Goal: Task Accomplishment & Management: Use online tool/utility

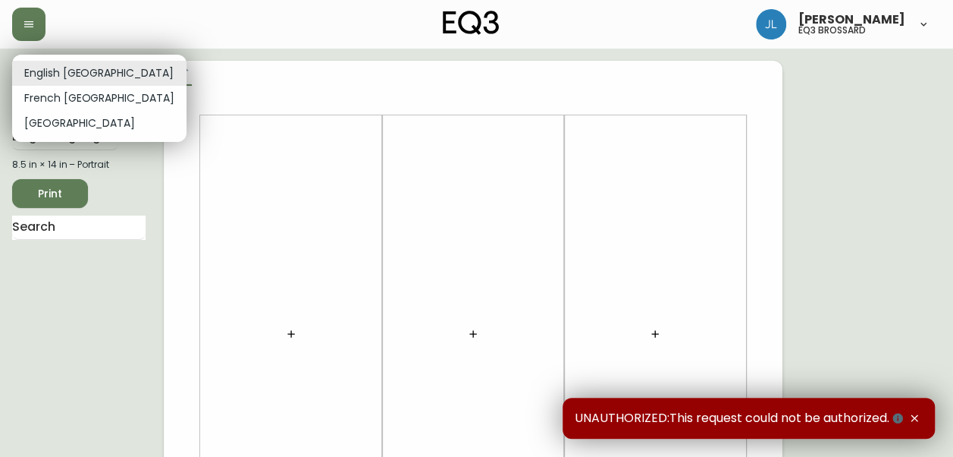
drag, startPoint x: 62, startPoint y: 68, endPoint x: 111, endPoint y: 252, distance: 190.0
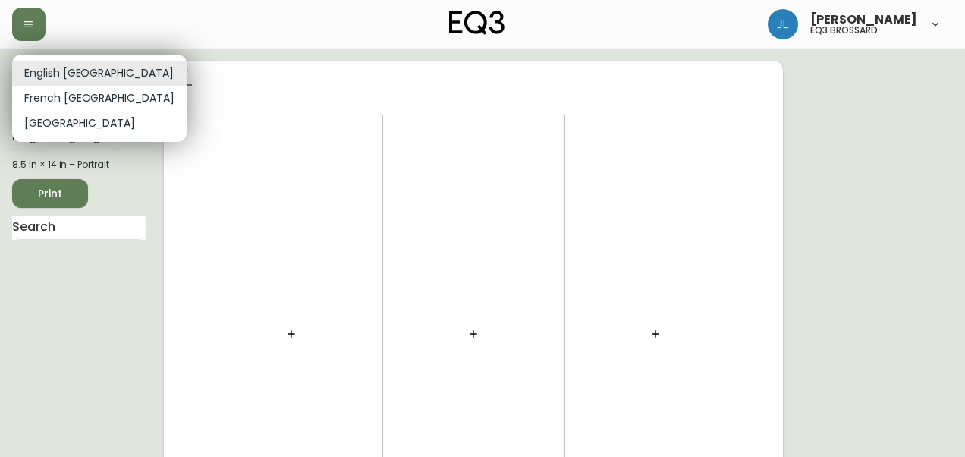
click at [67, 94] on li "French [GEOGRAPHIC_DATA]" at bounding box center [99, 98] width 174 height 25
type input "fr_CA"
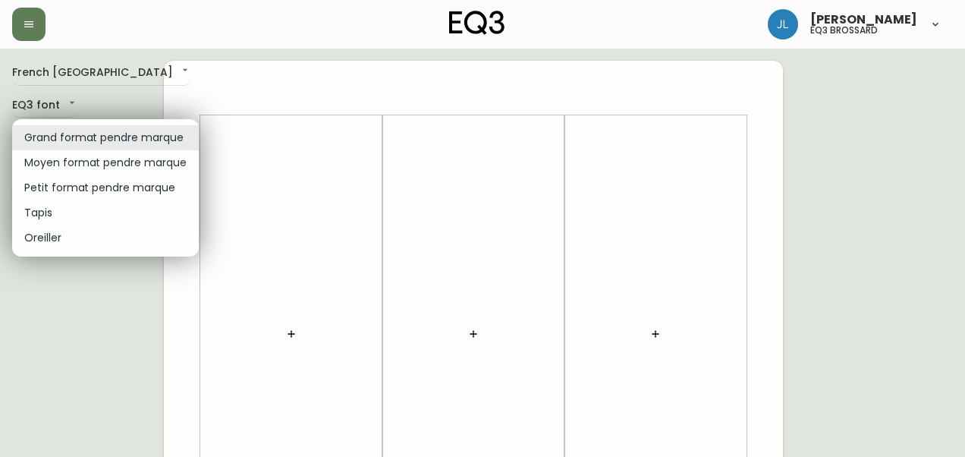
click at [370, 153] on div at bounding box center [482, 228] width 965 height 457
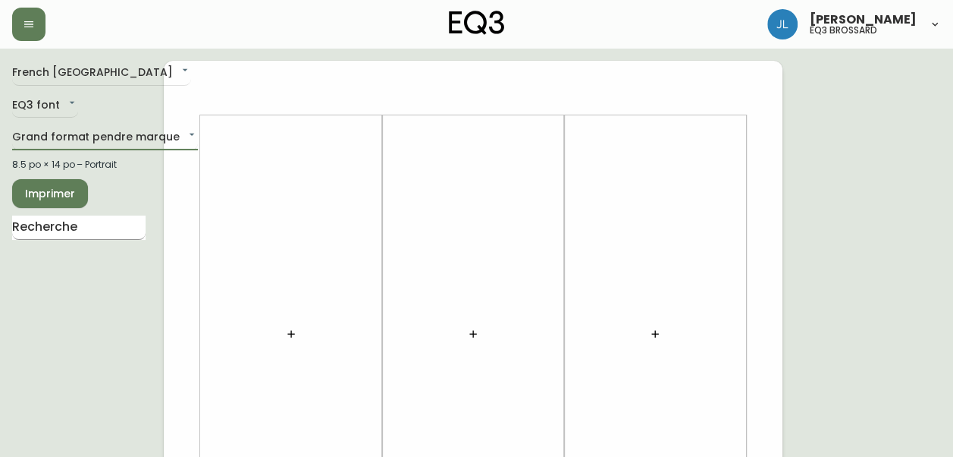
click at [47, 218] on input "text" at bounding box center [78, 227] width 133 height 24
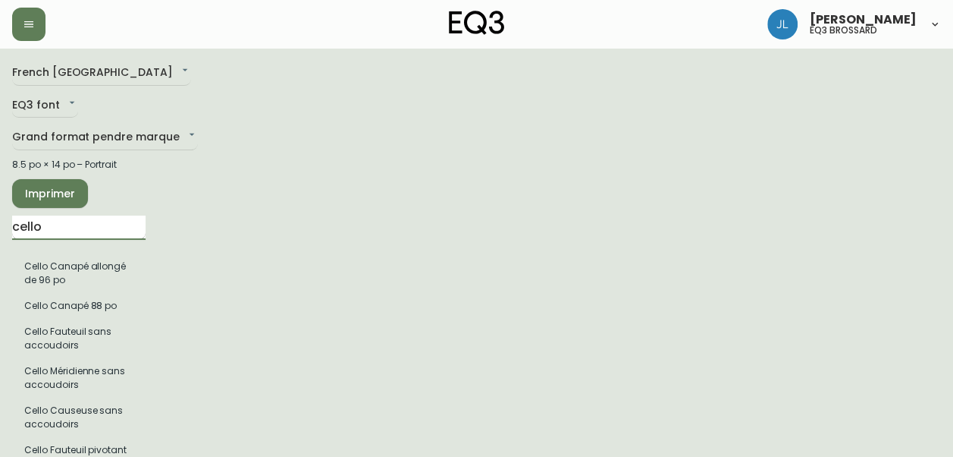
type input "cello plush"
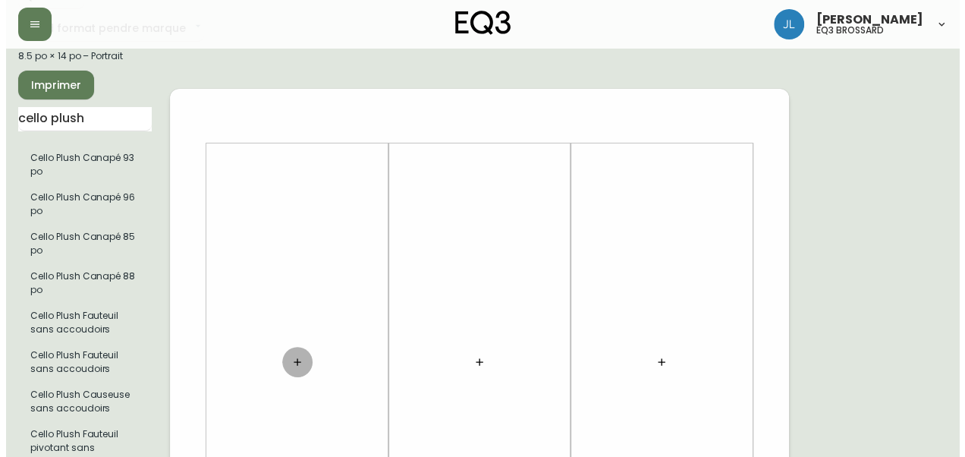
scroll to position [165, 0]
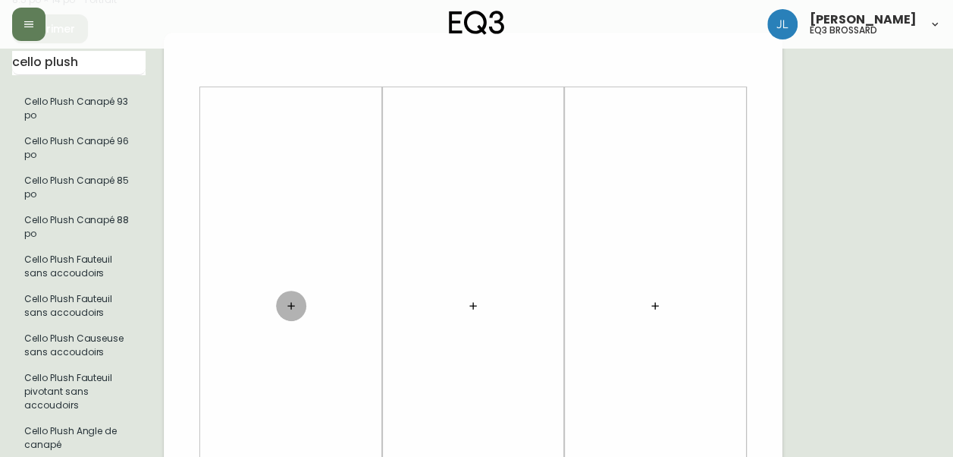
click at [288, 295] on button "button" at bounding box center [291, 305] width 30 height 30
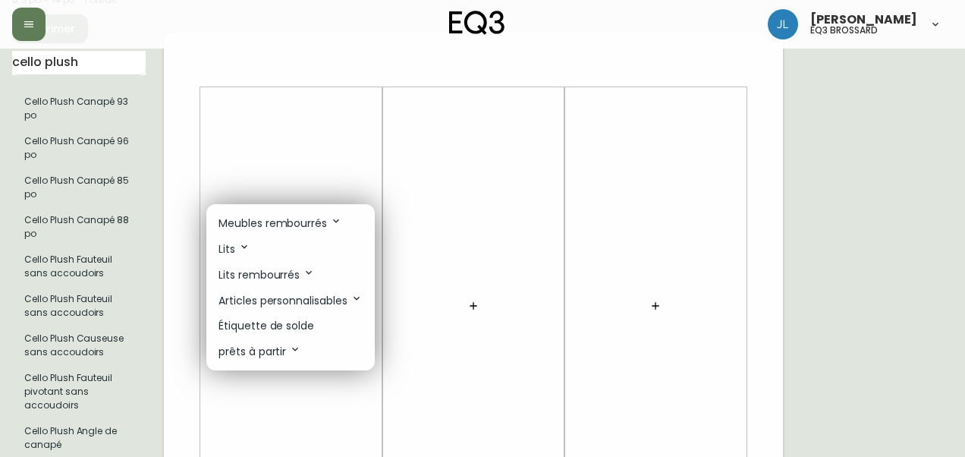
click at [308, 304] on p "Articles personnalisables" at bounding box center [290, 300] width 144 height 17
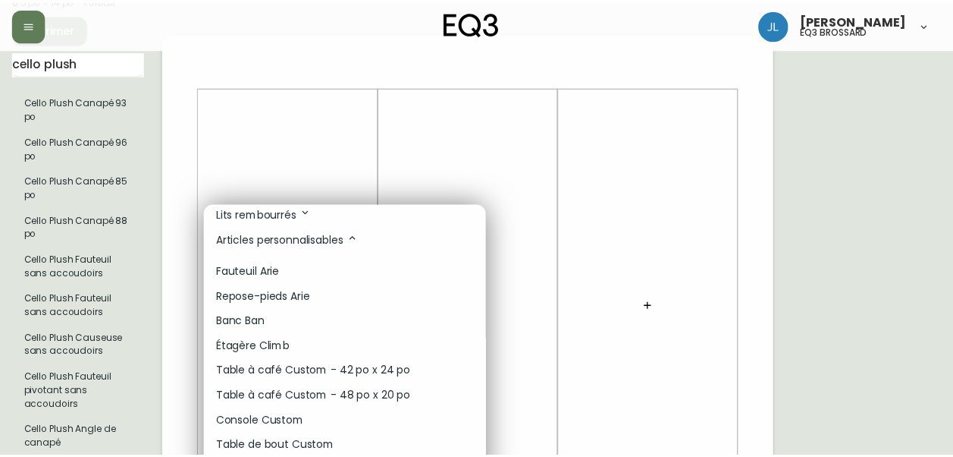
scroll to position [0, 0]
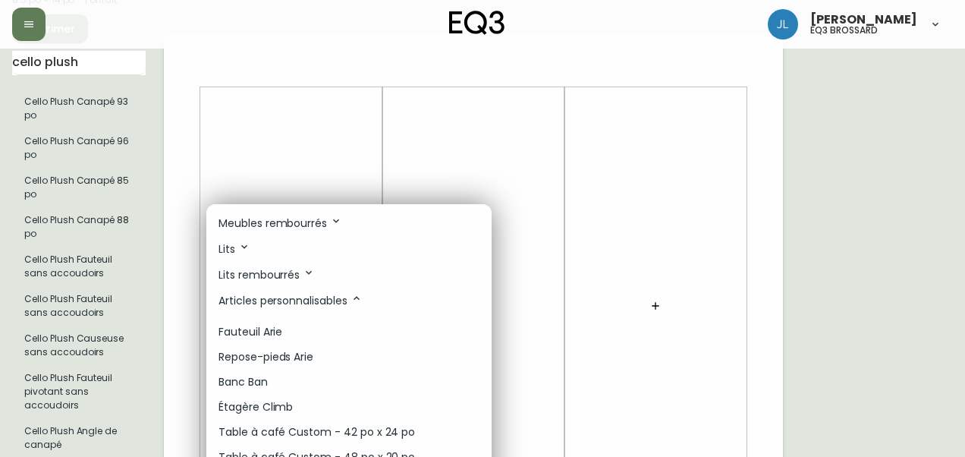
click at [303, 220] on p "Meubles rembourrés" at bounding box center [280, 223] width 124 height 17
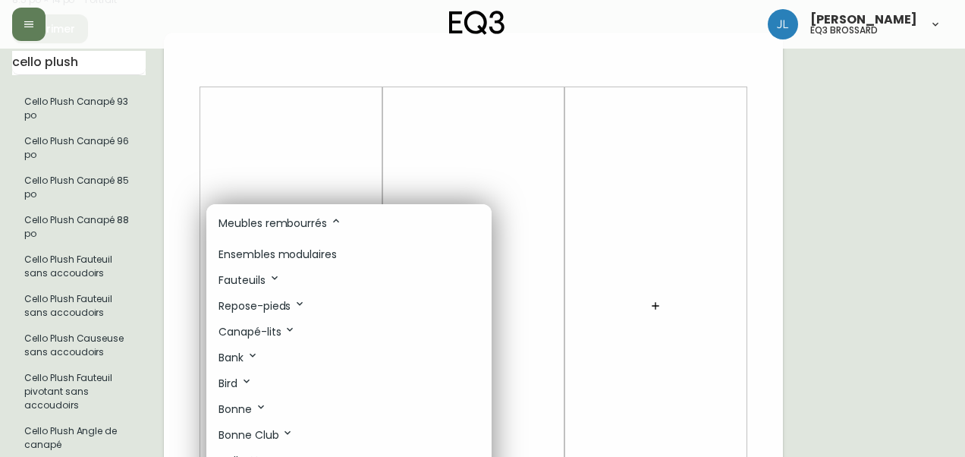
click at [307, 252] on p "Ensembles modulaires" at bounding box center [277, 254] width 118 height 16
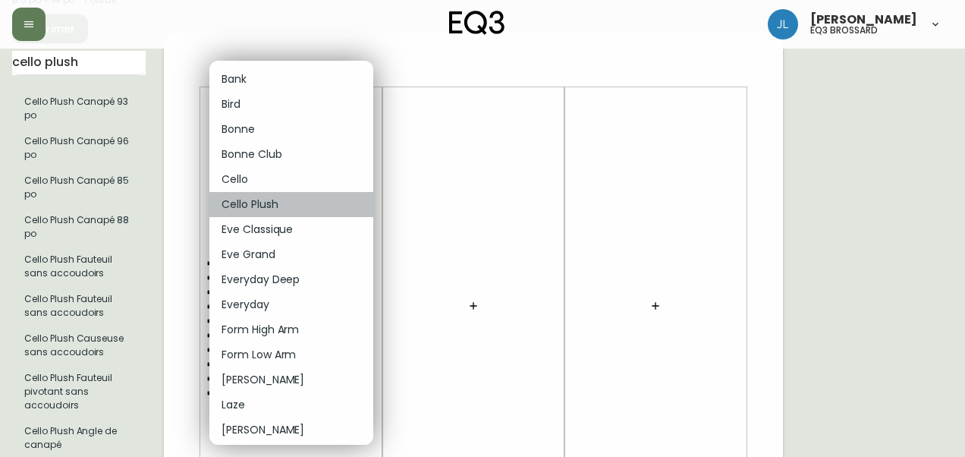
click at [294, 212] on li "Cello Plush" at bounding box center [291, 204] width 164 height 25
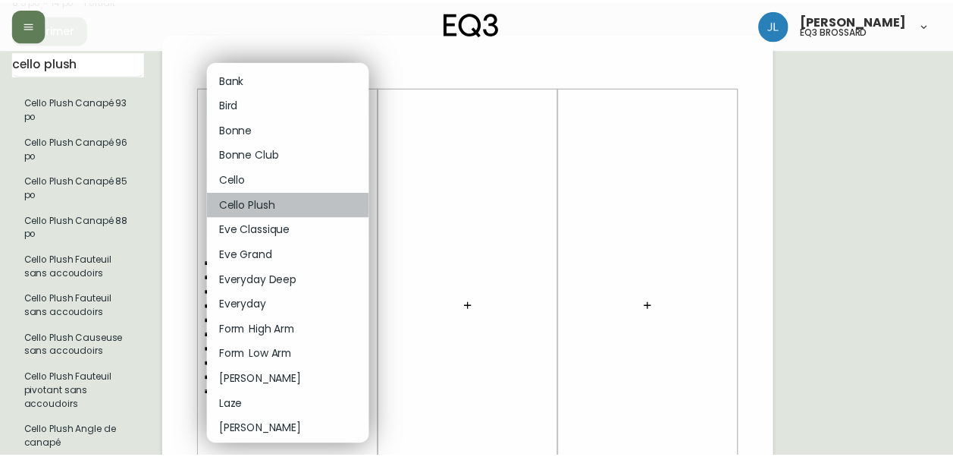
type input "5"
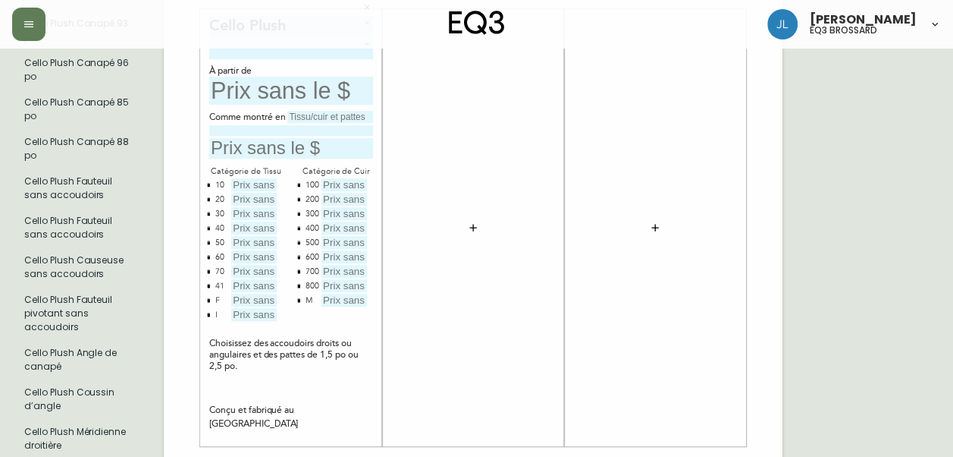
scroll to position [170, 0]
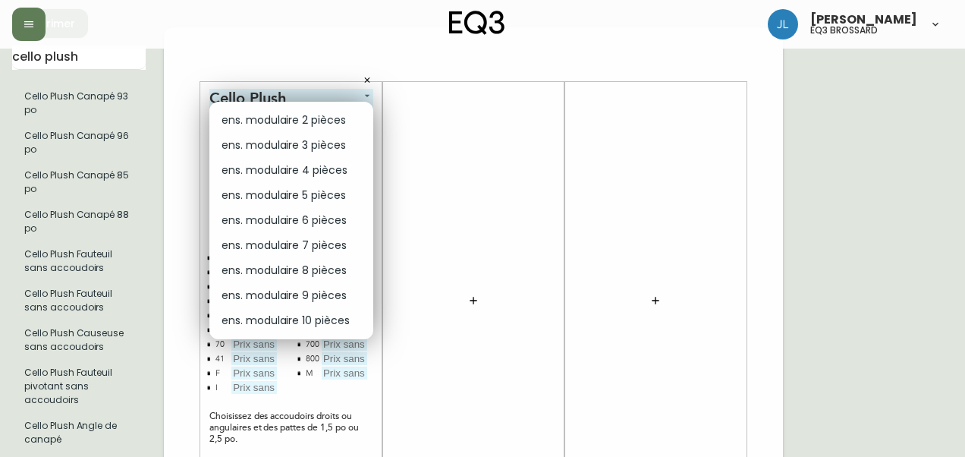
click at [305, 187] on li "ens. modulaire 5 pièces" at bounding box center [291, 195] width 164 height 25
type input "3"
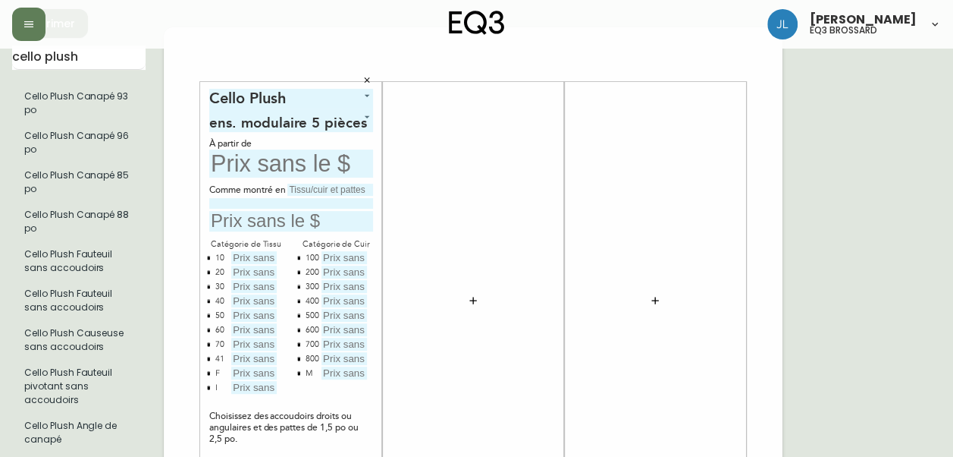
click at [331, 188] on input "text" at bounding box center [330, 190] width 86 height 12
click at [331, 188] on input "ASPEN PEBBLE" at bounding box center [330, 190] width 86 height 12
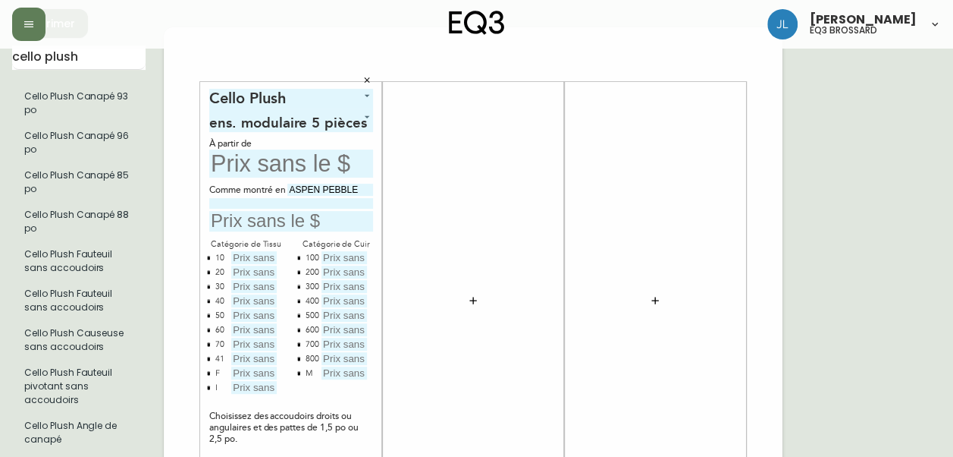
click at [331, 188] on input "ASPEN PEBBLE" at bounding box center [330, 190] width 86 height 12
click at [365, 193] on input "ASPEN PEBBLE" at bounding box center [330, 190] width 86 height 12
type input "A"
type input "Catégorie 50"
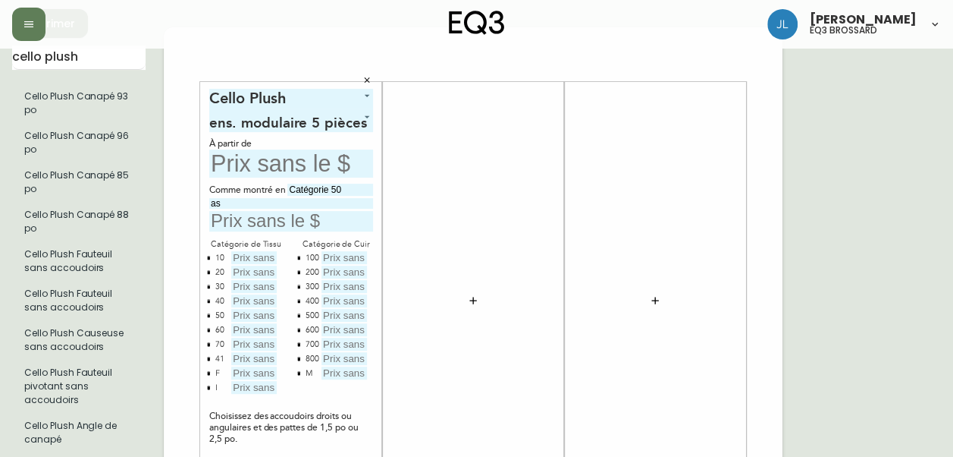
type input "a"
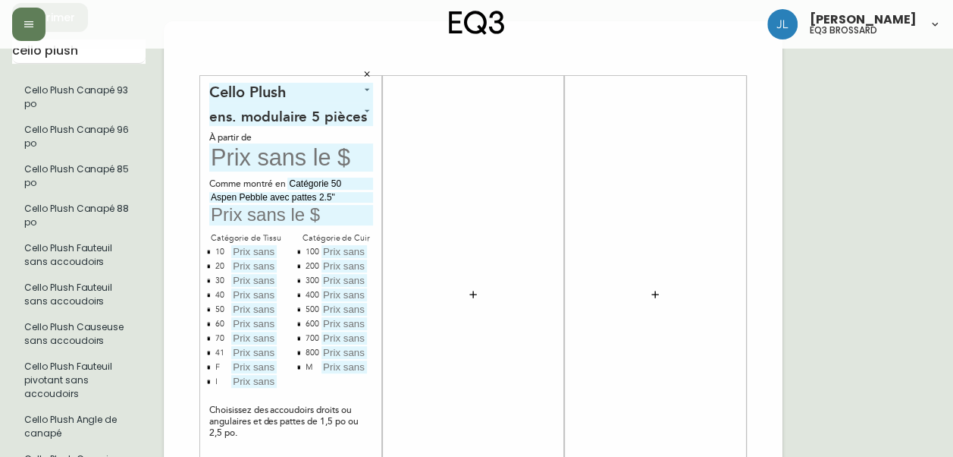
scroll to position [174, 0]
type input "Aspen Pebble avec pattes 2.5""
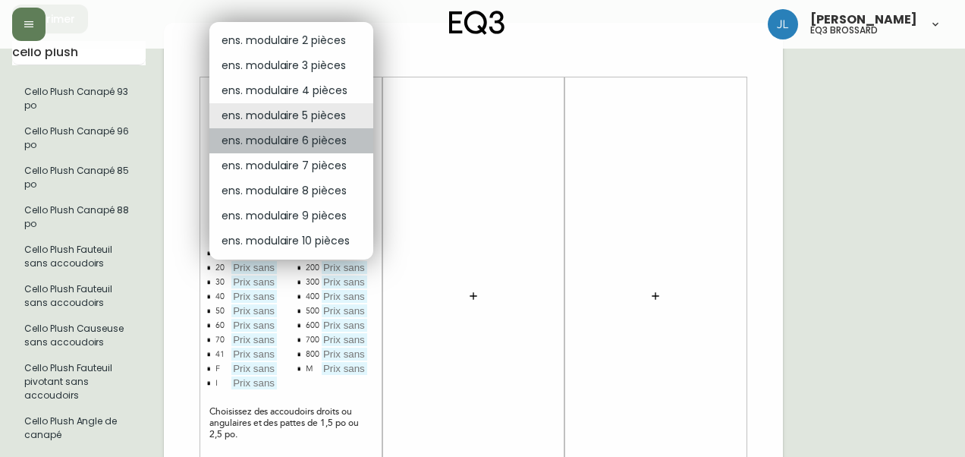
click at [278, 140] on li "ens. modulaire 6 pièces" at bounding box center [291, 140] width 164 height 25
type input "4"
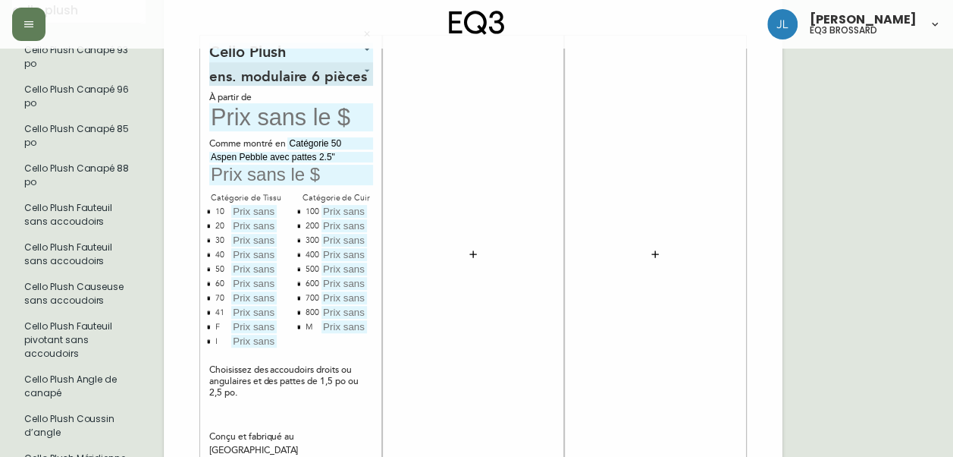
scroll to position [232, 0]
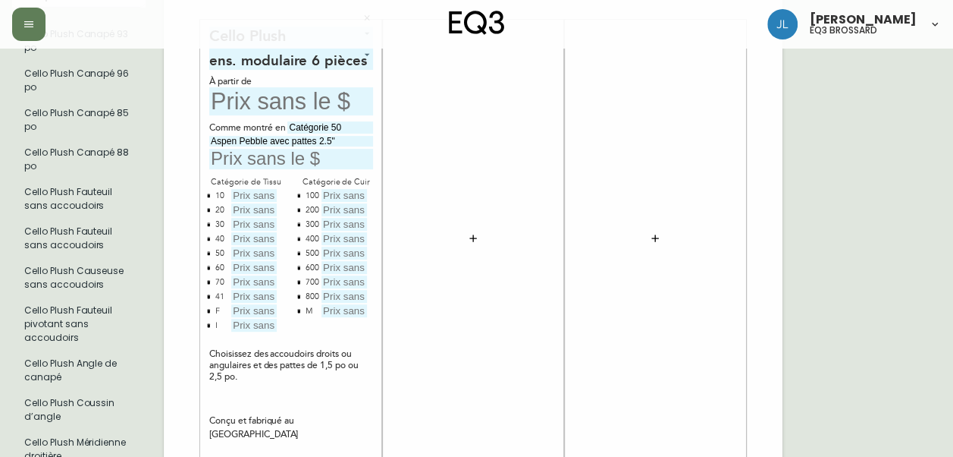
click at [470, 243] on icon "button" at bounding box center [473, 238] width 12 height 12
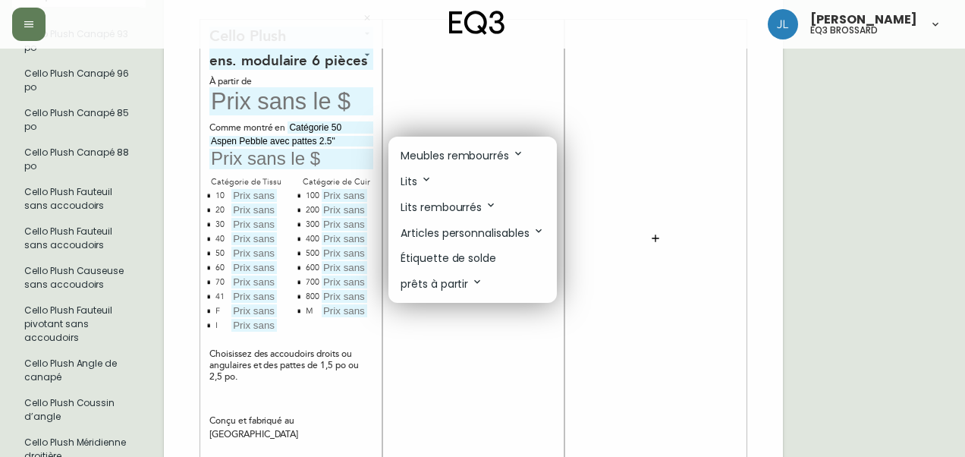
click at [486, 161] on p "Meubles rembourrés" at bounding box center [462, 155] width 124 height 17
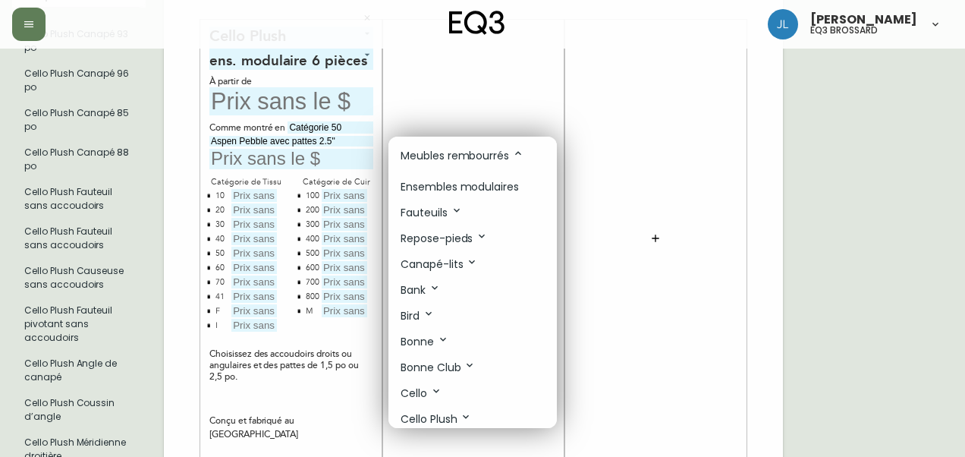
click at [475, 191] on p "Ensembles modulaires" at bounding box center [459, 187] width 118 height 16
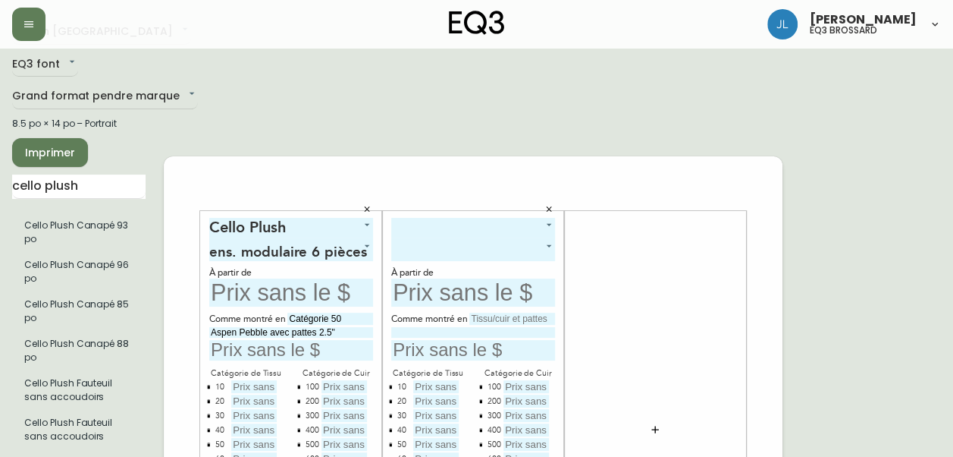
scroll to position [39, 0]
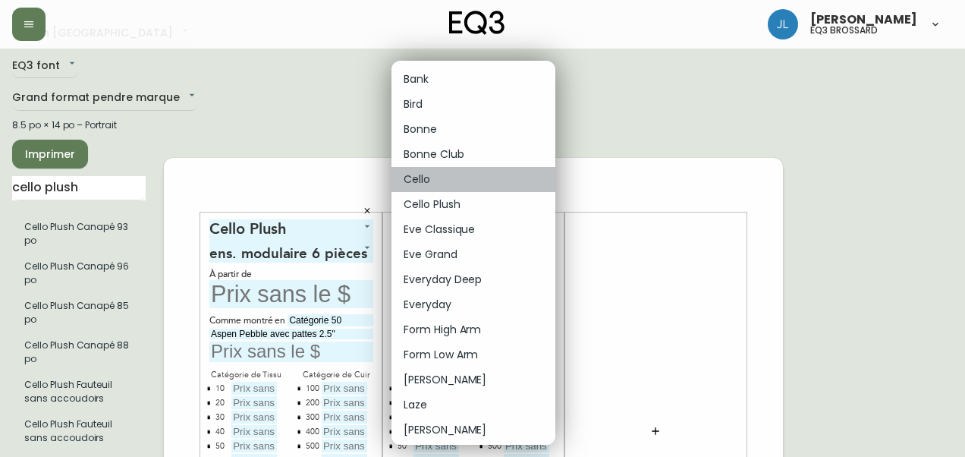
click at [474, 187] on li "Cello" at bounding box center [473, 179] width 164 height 25
type input "4"
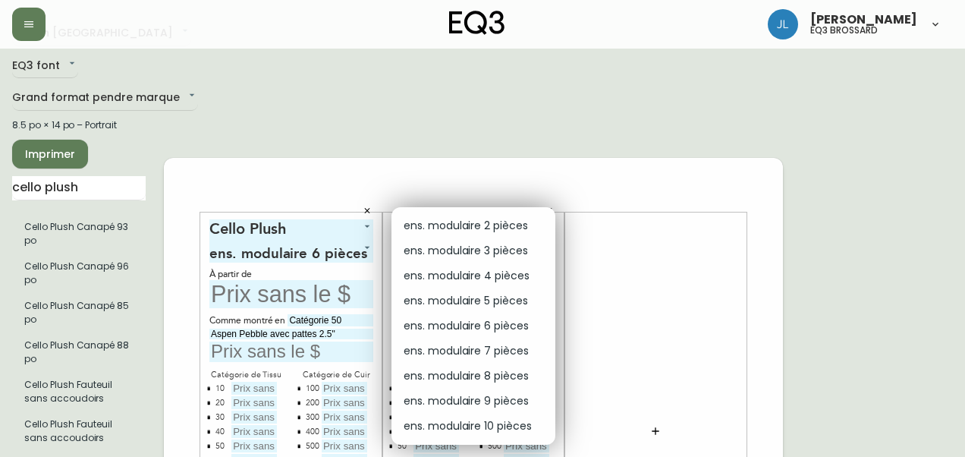
click at [488, 231] on li "ens. modulaire 2 pièces" at bounding box center [473, 225] width 164 height 25
type input "0"
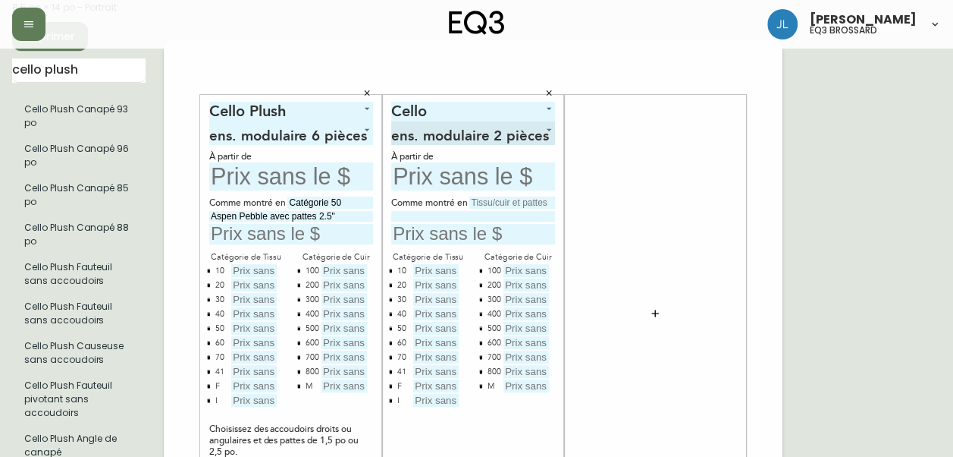
scroll to position [80, 0]
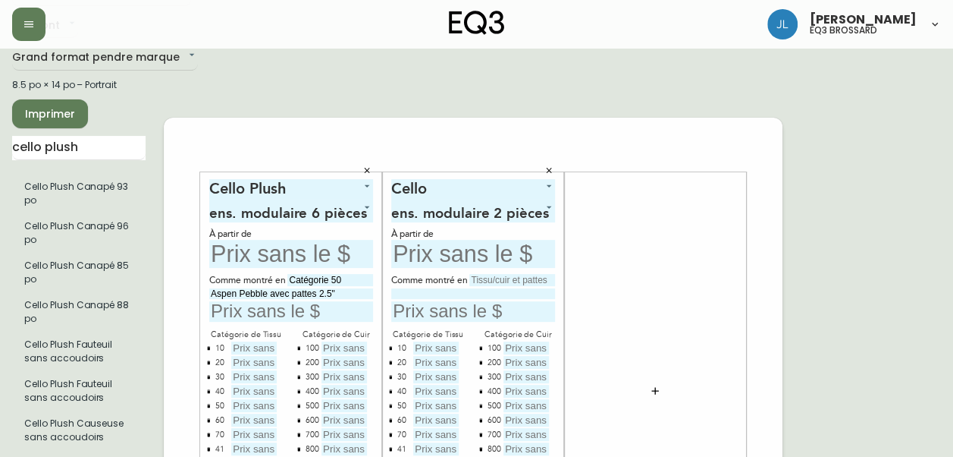
click at [364, 165] on icon "button" at bounding box center [366, 169] width 9 height 9
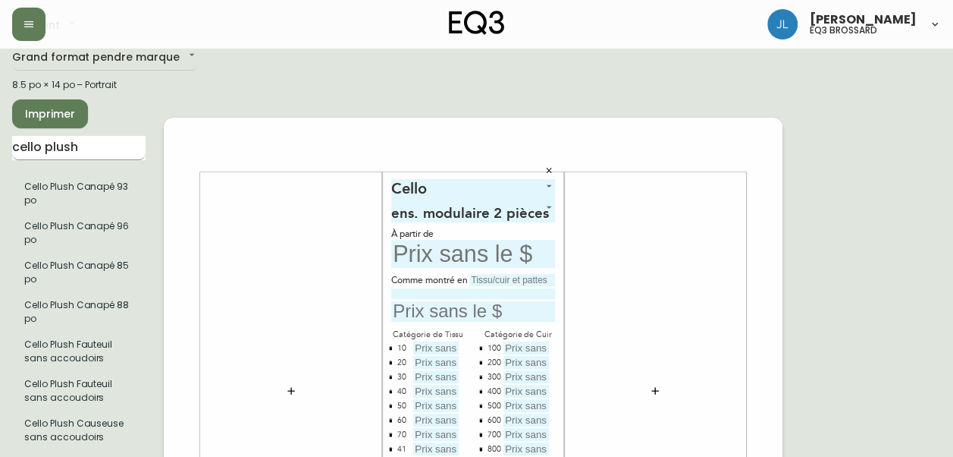
click at [36, 141] on input "cello plush" at bounding box center [78, 148] width 133 height 24
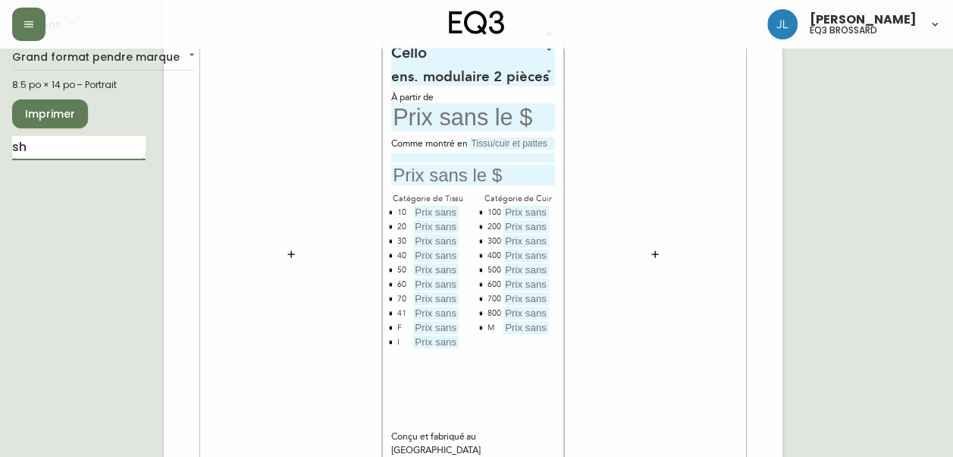
type input "h"
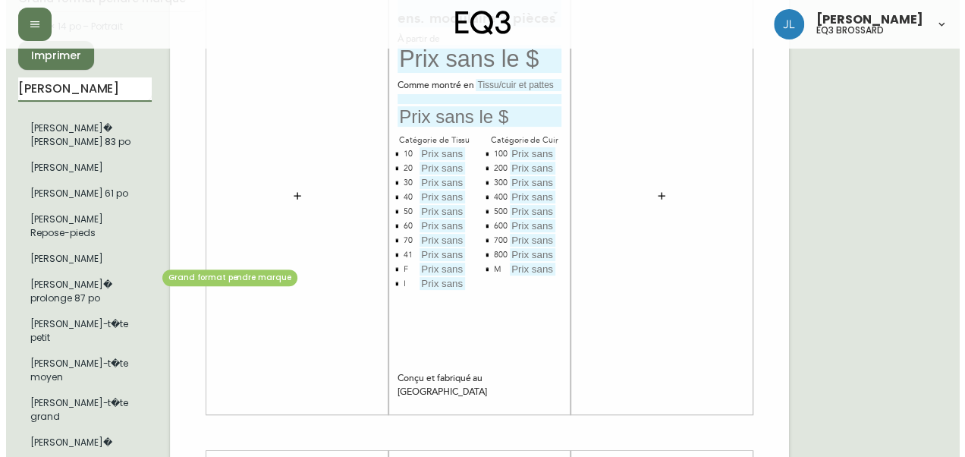
scroll to position [139, 0]
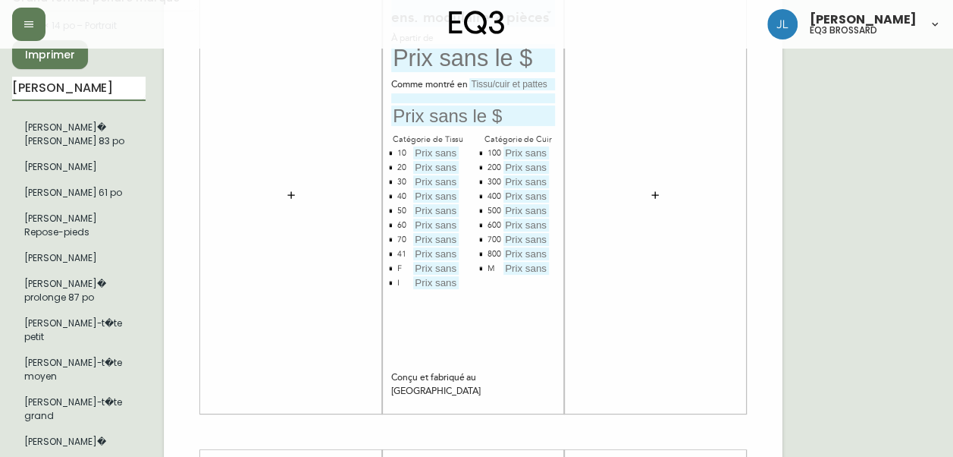
type input "[PERSON_NAME]"
click at [281, 201] on button "button" at bounding box center [291, 195] width 30 height 30
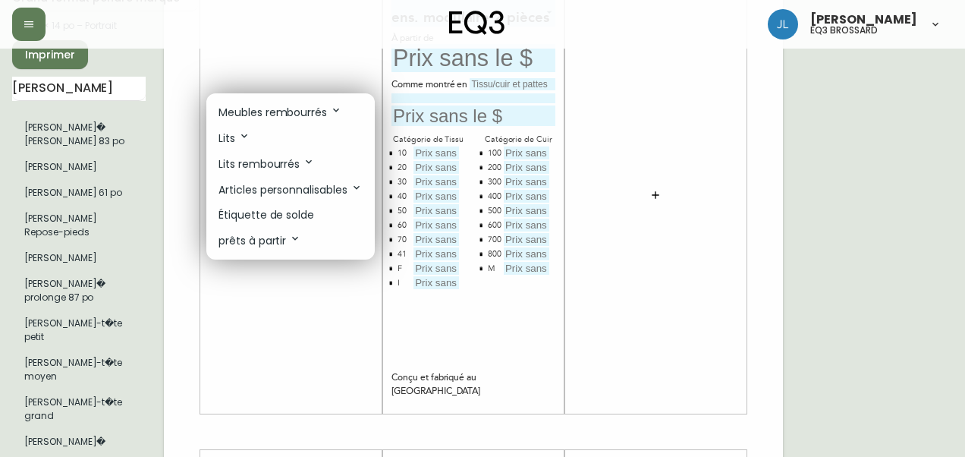
click at [298, 105] on p "Meubles rembourrés" at bounding box center [280, 112] width 124 height 17
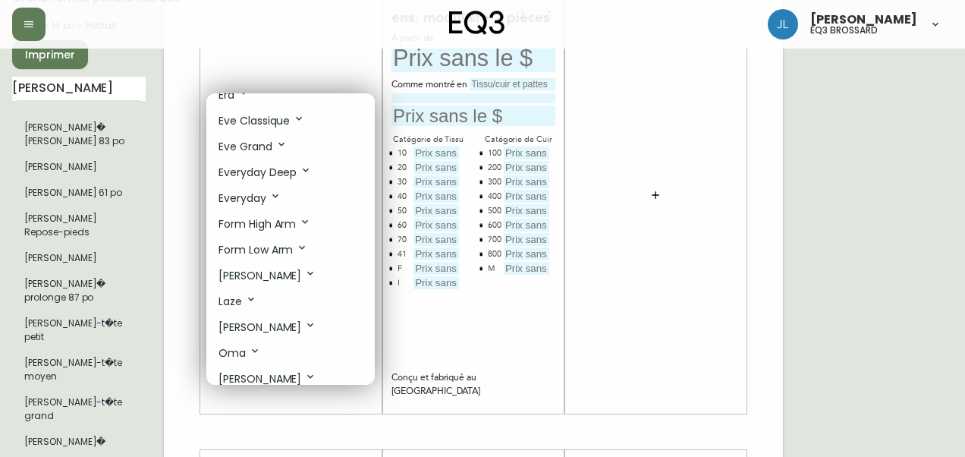
scroll to position [309, 0]
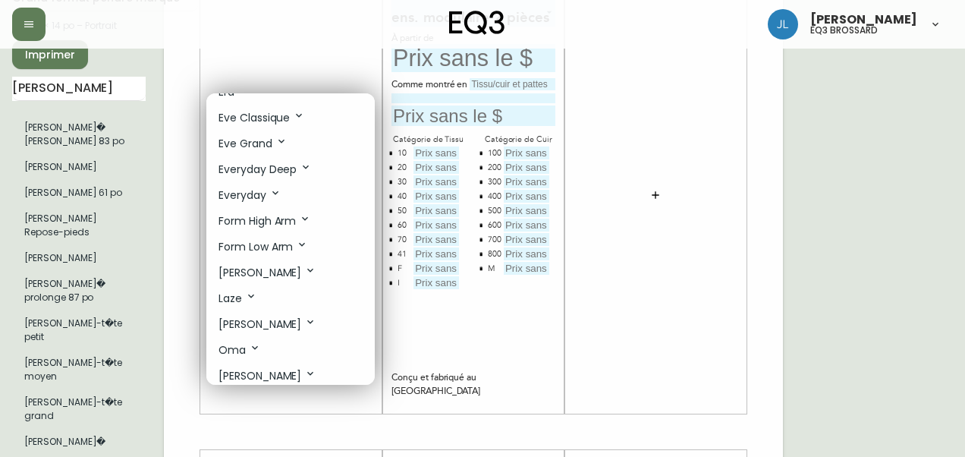
click at [251, 274] on p "[PERSON_NAME]" at bounding box center [267, 272] width 98 height 17
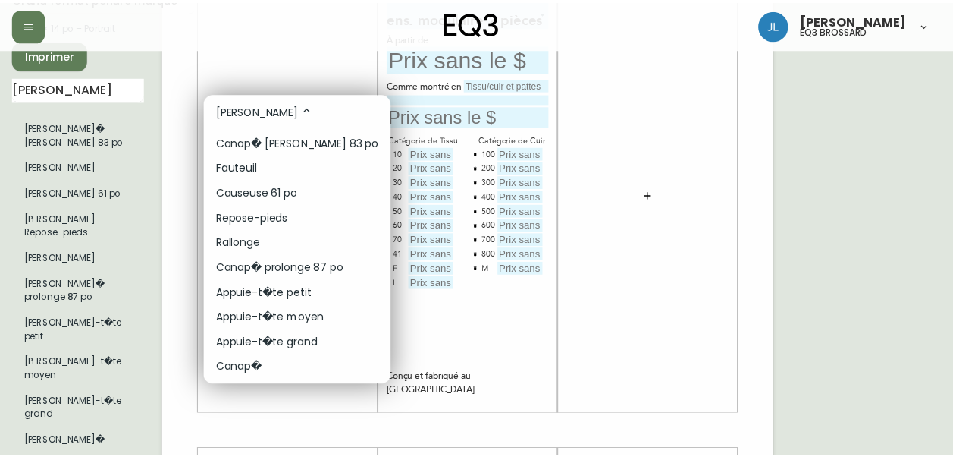
scroll to position [472, 0]
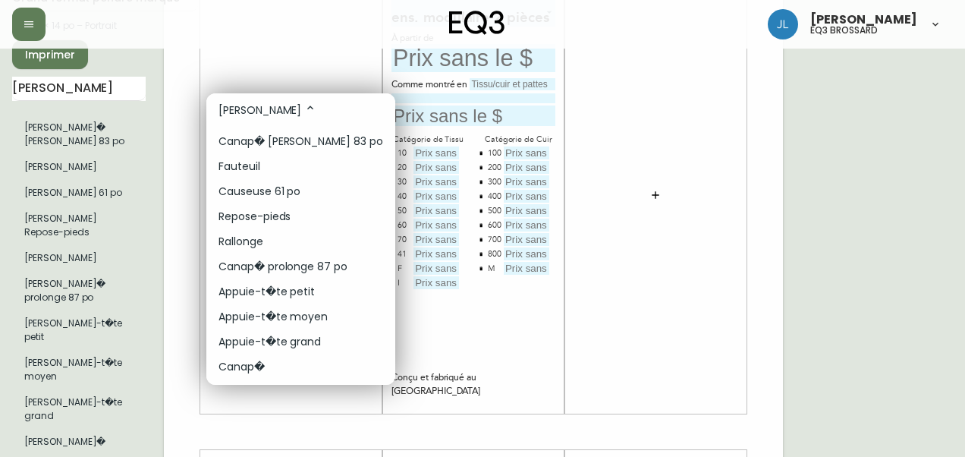
click at [780, 326] on div at bounding box center [482, 228] width 965 height 457
